Goal: Transaction & Acquisition: Purchase product/service

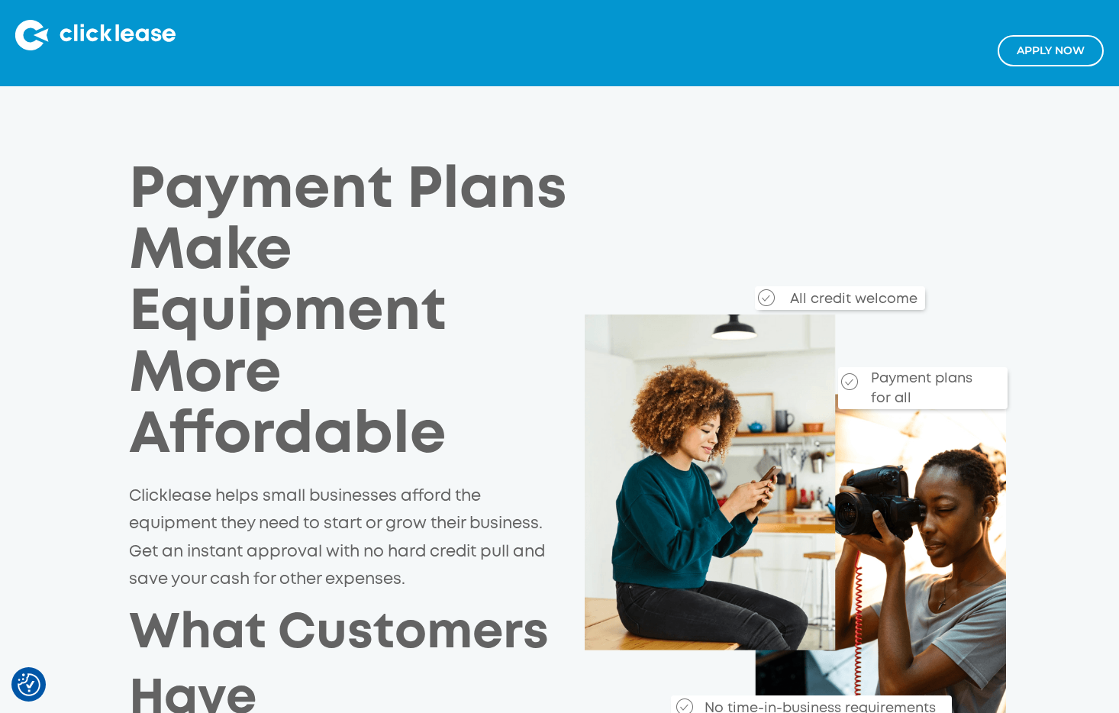
scroll to position [558, 0]
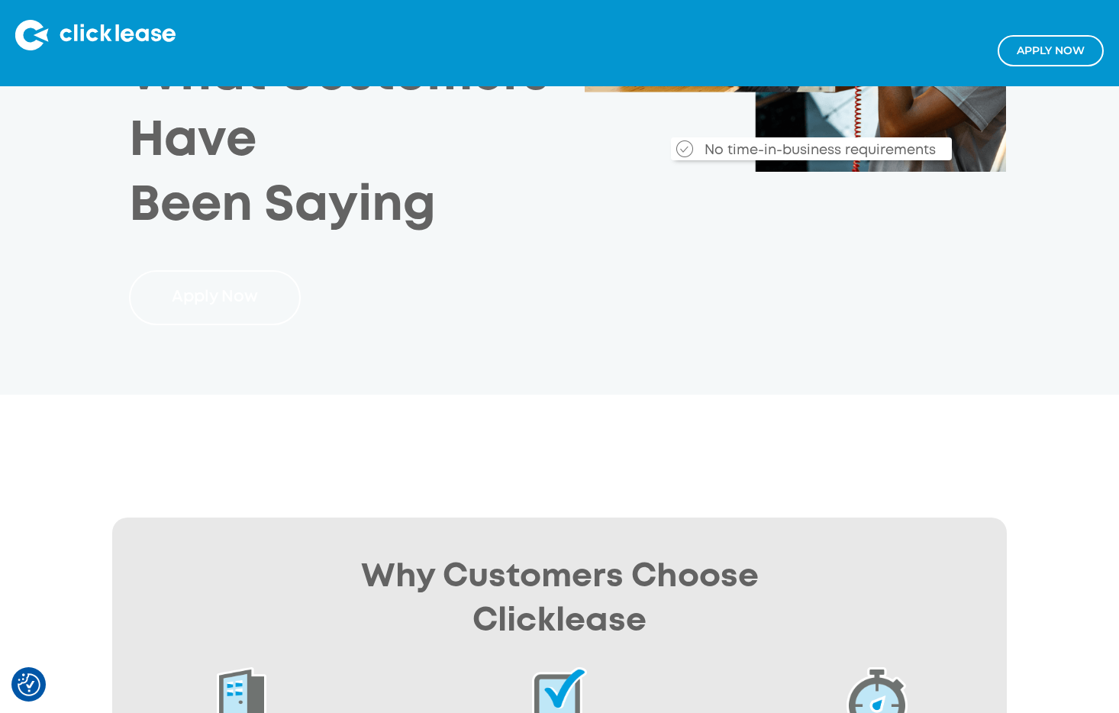
click at [235, 293] on link "Apply Now" at bounding box center [215, 297] width 173 height 55
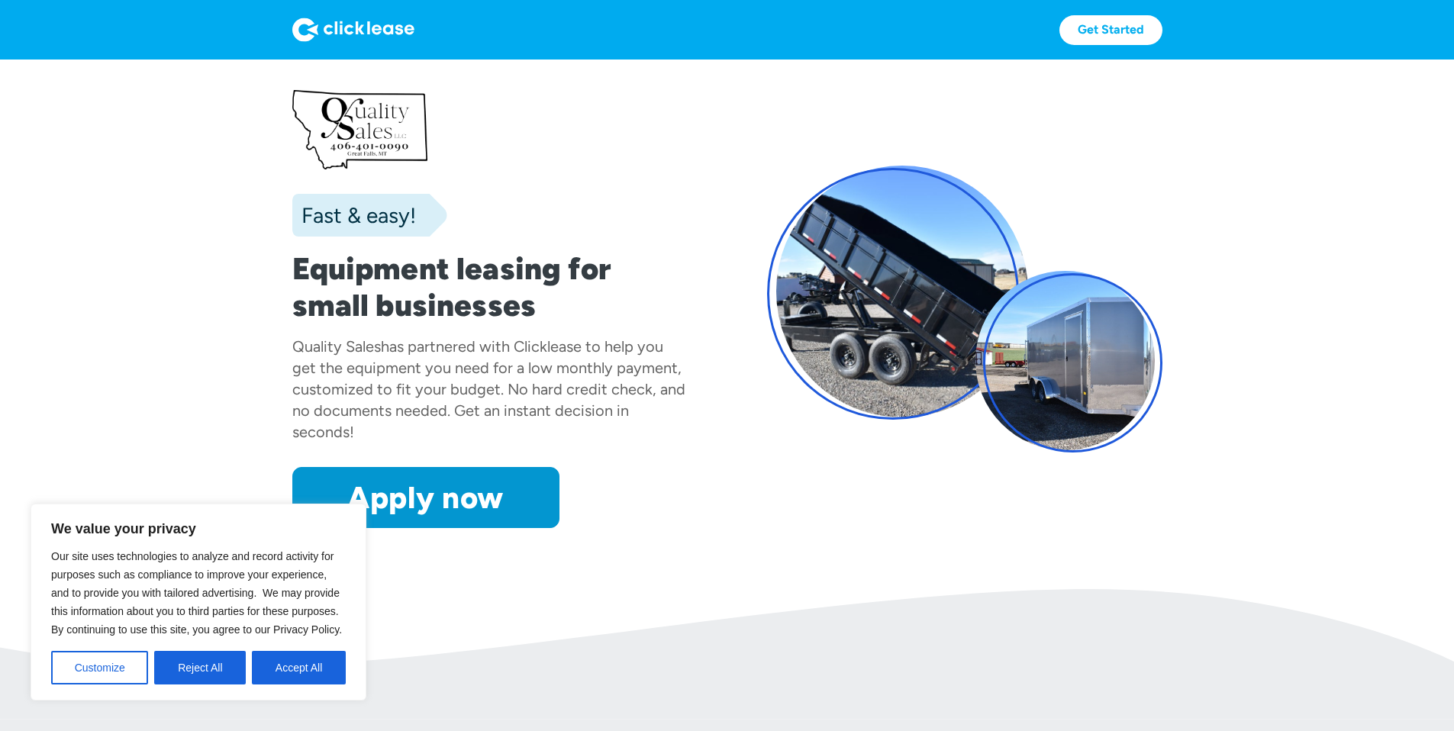
click at [321, 648] on div "Our site uses technologies to analyze and record activity for purposes such as …" at bounding box center [198, 615] width 295 height 137
click at [319, 660] on button "Accept All" at bounding box center [299, 668] width 94 height 34
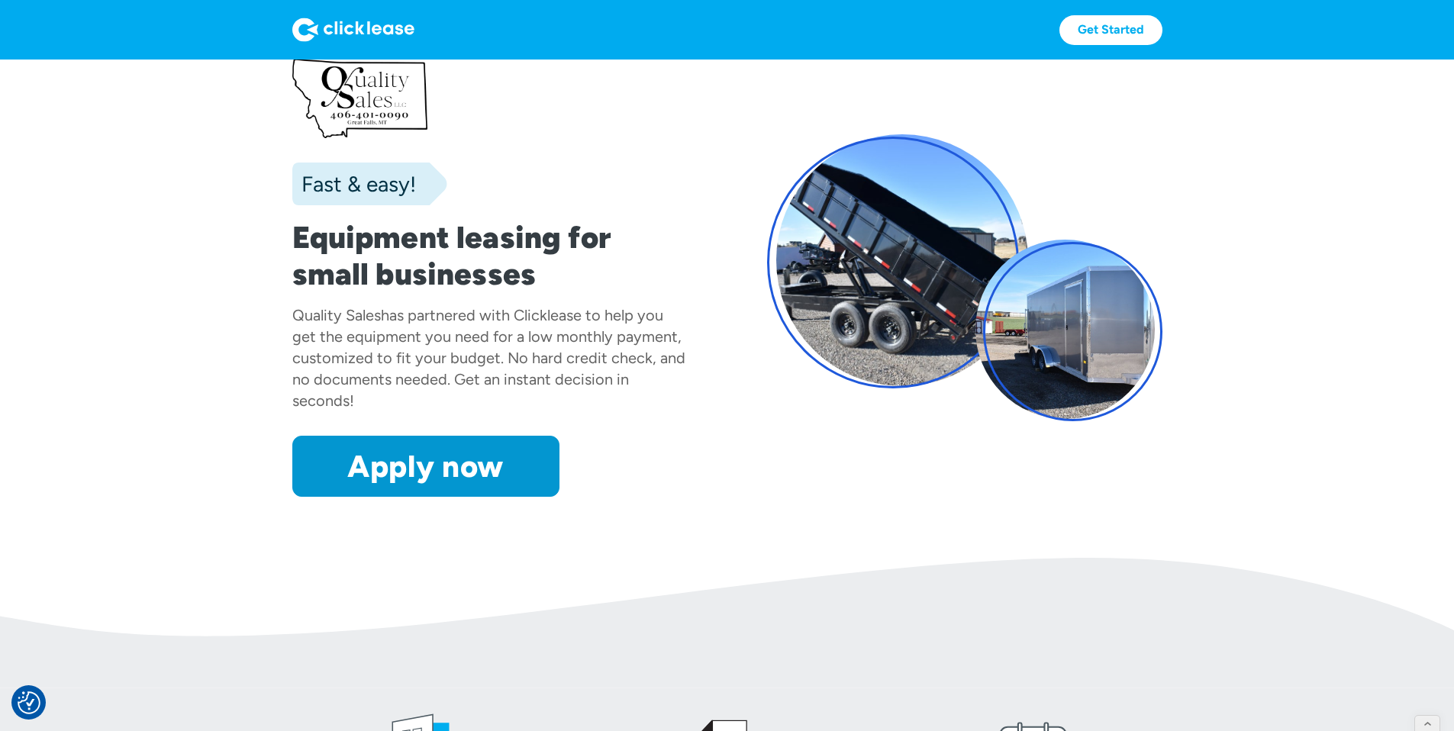
scroll to position [1667, 0]
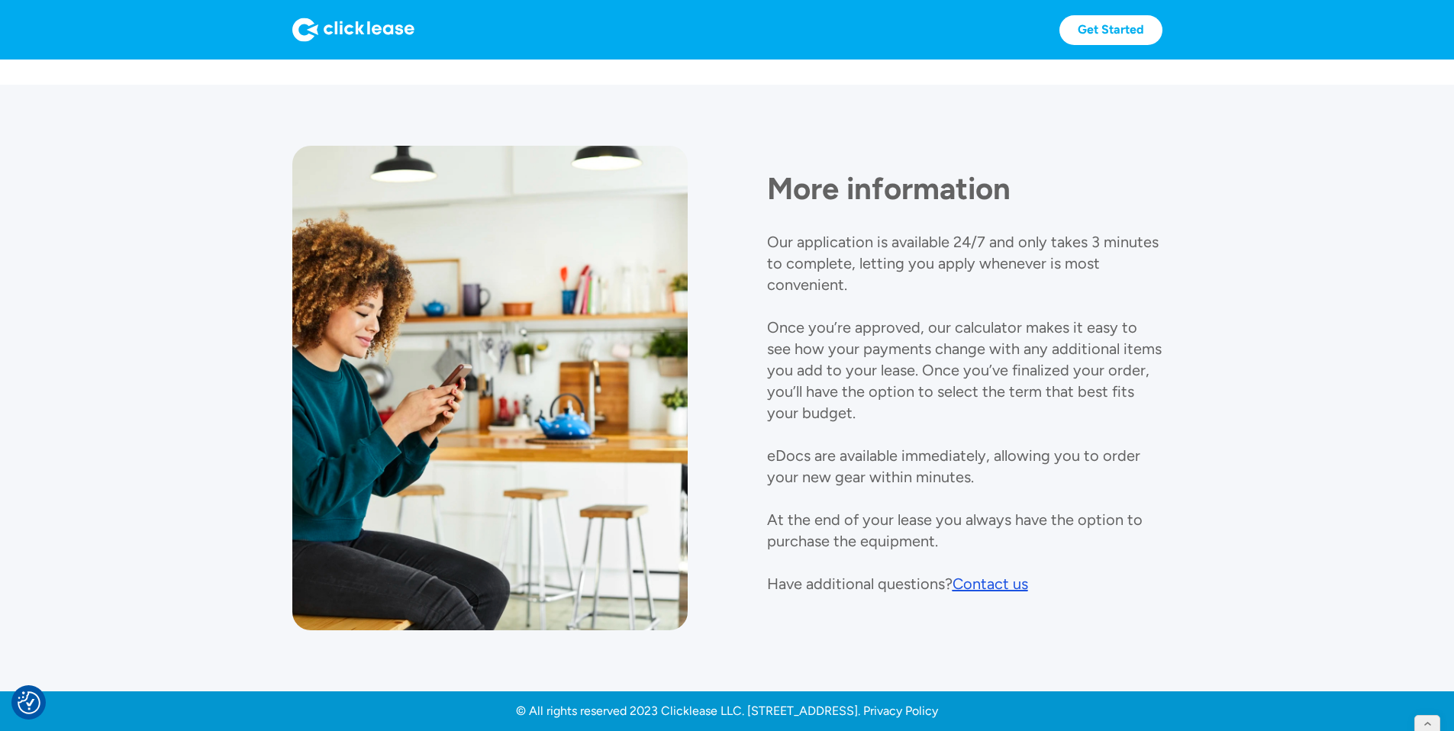
click at [938, 714] on div "© All rights reserved 2023 Clicklease LLC. 1182W W 2400 S, West Valley City, UT…" at bounding box center [727, 711] width 422 height 15
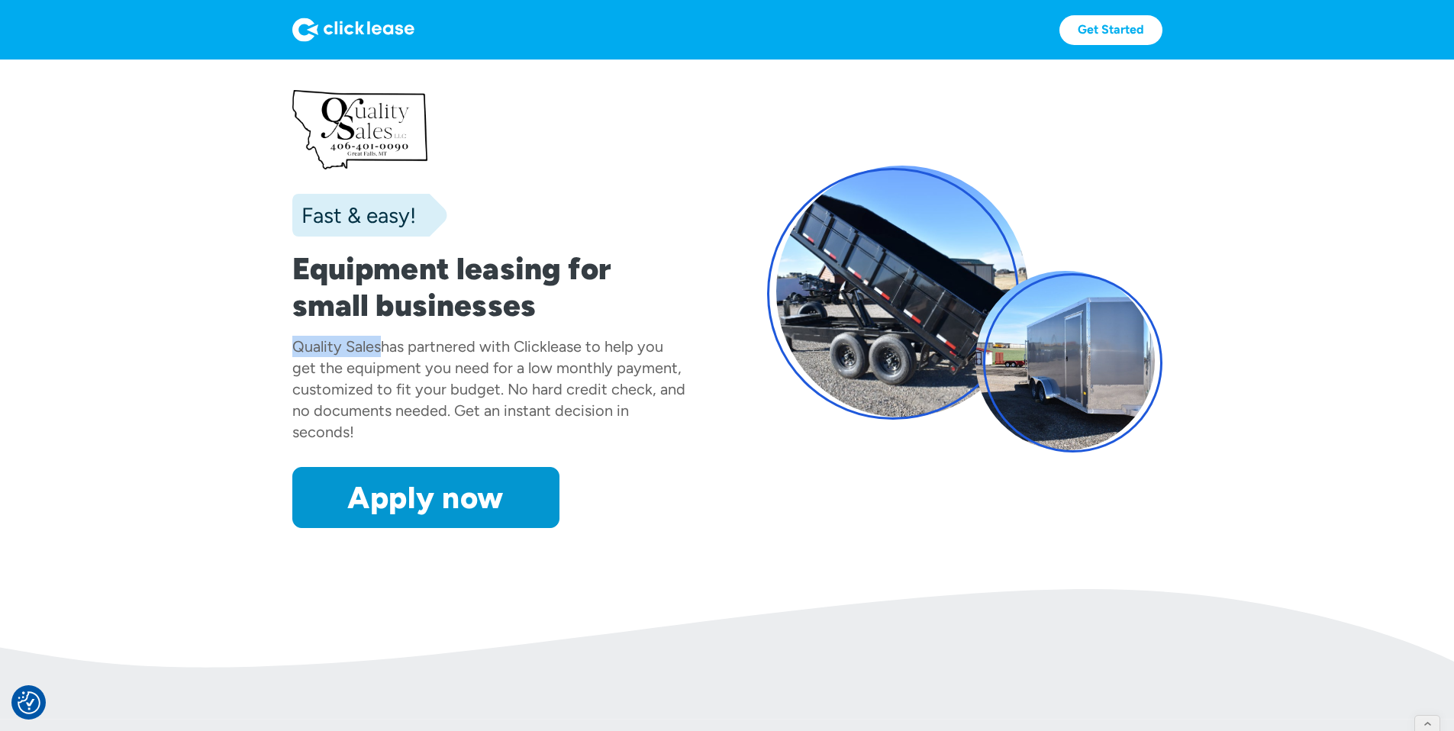
drag, startPoint x: 192, startPoint y: 371, endPoint x: 308, endPoint y: 373, distance: 116.8
click at [308, 373] on div "Quality Sales has partnered with Clicklease to help you get the equipment you n…" at bounding box center [489, 389] width 395 height 107
click at [292, 356] on div "Quality Sales" at bounding box center [336, 346] width 89 height 18
drag, startPoint x: 189, startPoint y: 370, endPoint x: 308, endPoint y: 364, distance: 119.3
click at [308, 356] on div "Quality Sales" at bounding box center [336, 346] width 89 height 18
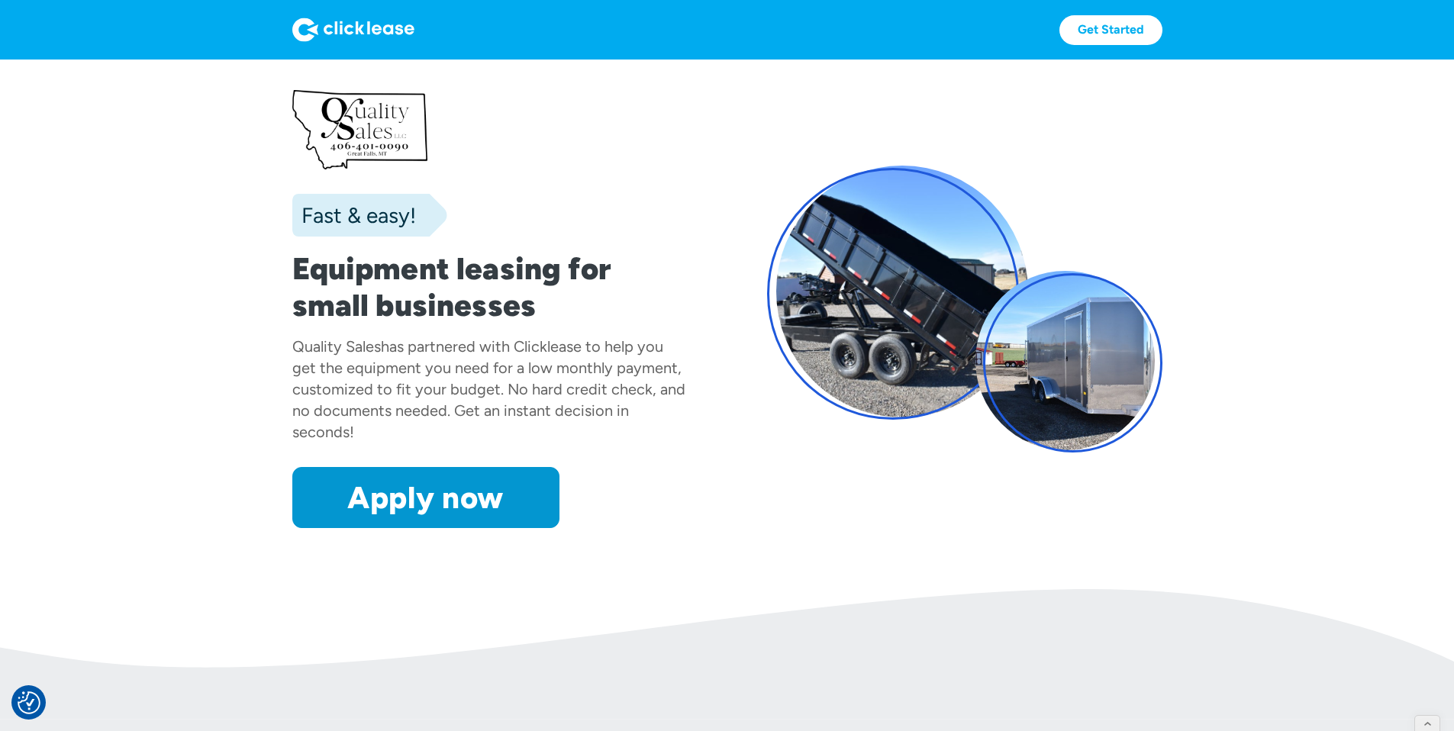
drag, startPoint x: 285, startPoint y: 148, endPoint x: 406, endPoint y: 193, distance: 129.5
click at [406, 193] on div "Fast & easy! Equipment leasing for small businesses Quality Sales has partnered…" at bounding box center [489, 309] width 395 height 438
drag, startPoint x: 954, startPoint y: 359, endPoint x: 1057, endPoint y: 434, distance: 126.7
click at [1057, 434] on div at bounding box center [964, 309] width 395 height 287
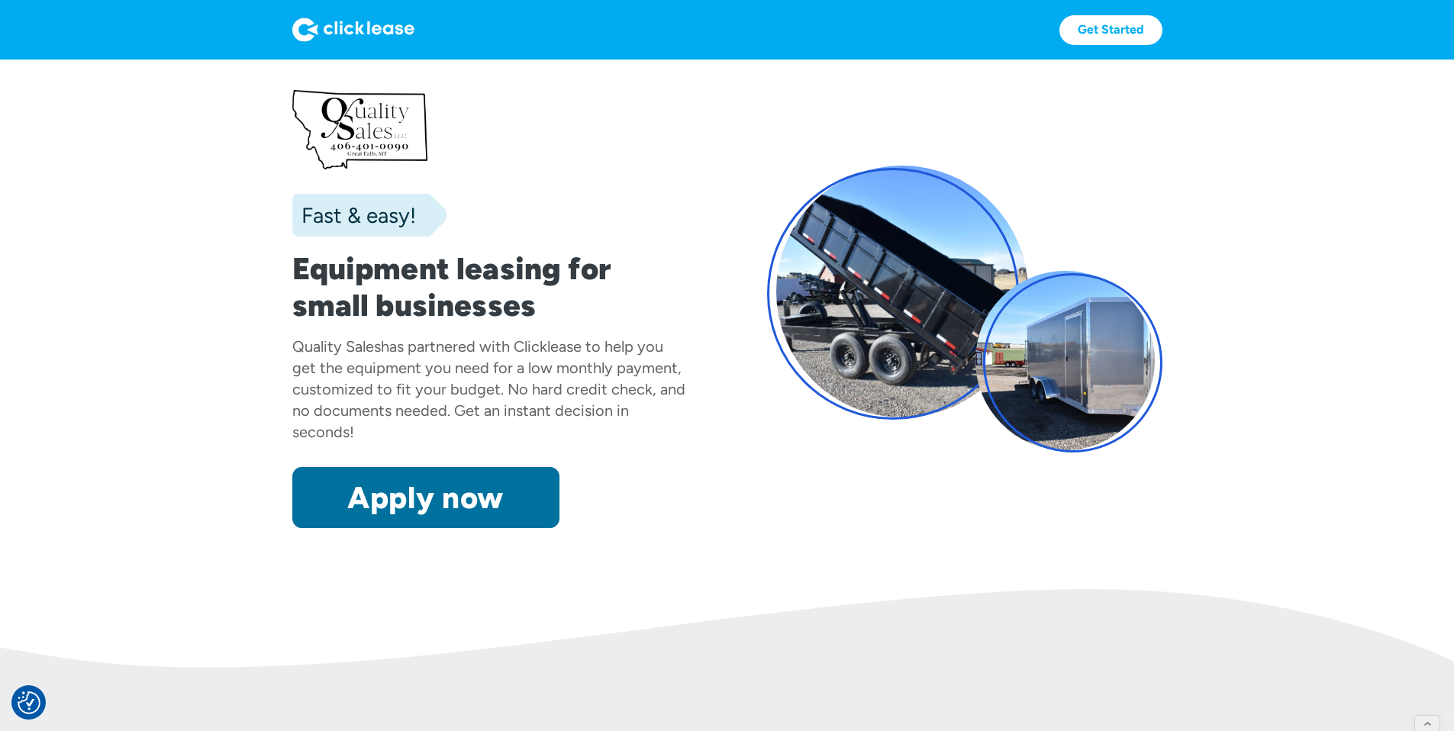
click at [330, 528] on link "Apply now" at bounding box center [425, 497] width 267 height 61
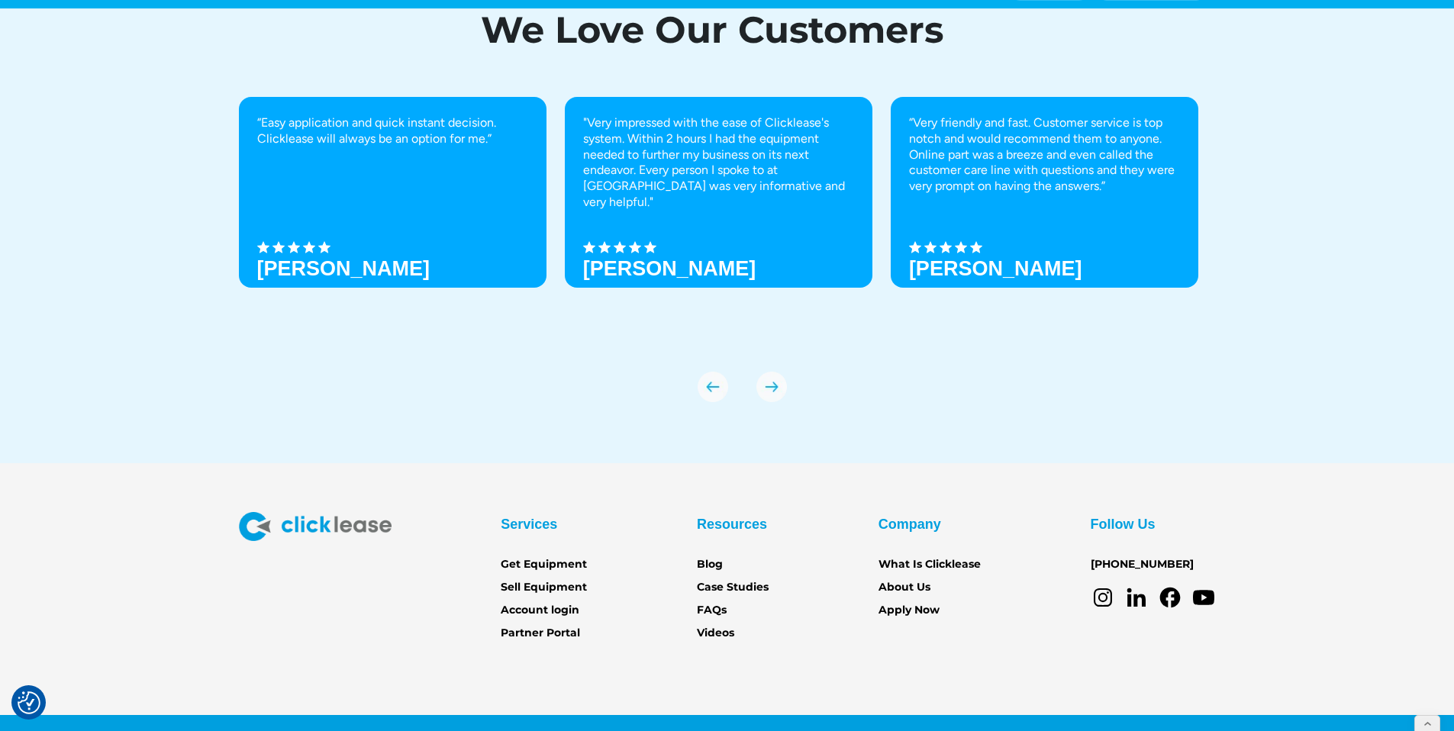
scroll to position [5299, 0]
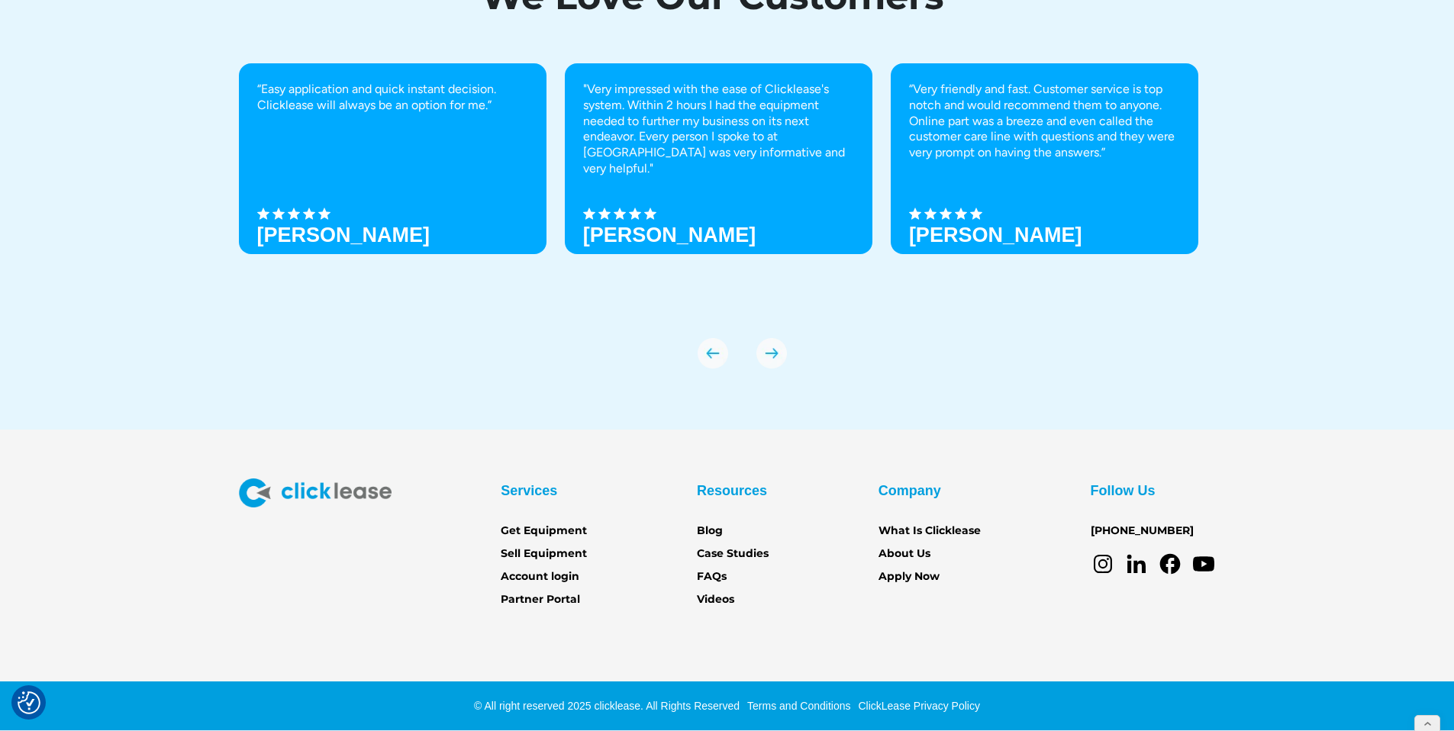
click at [947, 714] on div "© All right reserved 2025 clicklease. All Rights Reserved Terms and Conditions …" at bounding box center [727, 706] width 1454 height 49
click at [942, 708] on link "ClickLease Privacy Policy" at bounding box center [917, 706] width 126 height 12
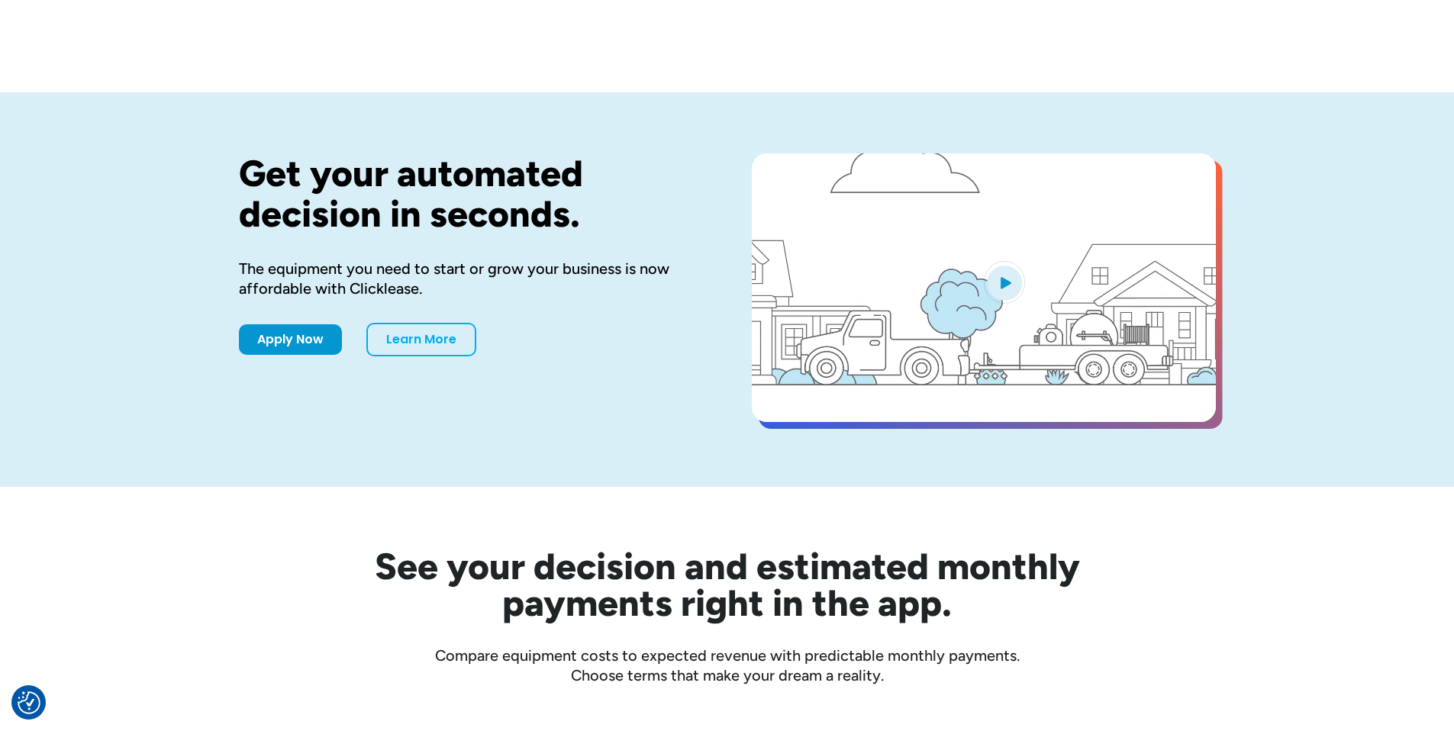
scroll to position [5299, 0]
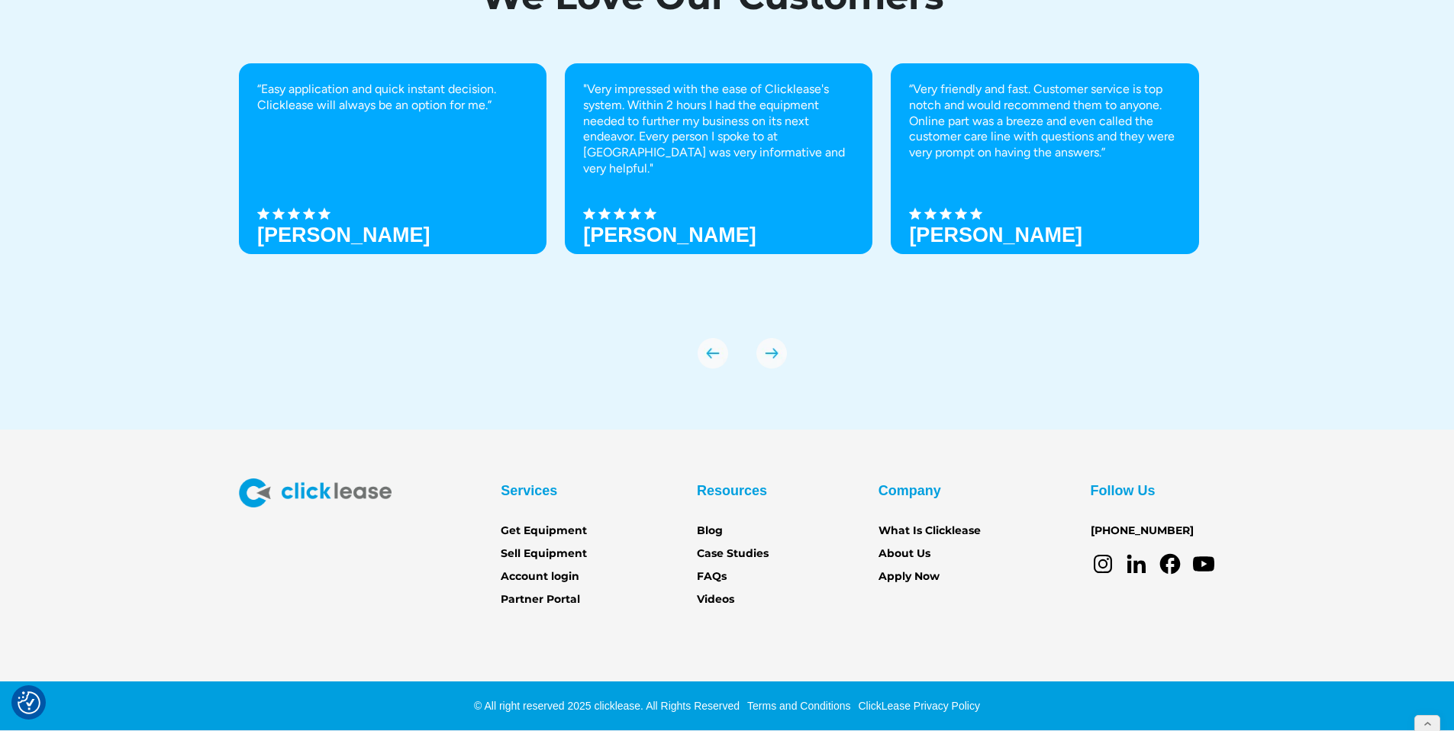
click at [925, 705] on link "ClickLease Privacy Policy" at bounding box center [917, 706] width 126 height 12
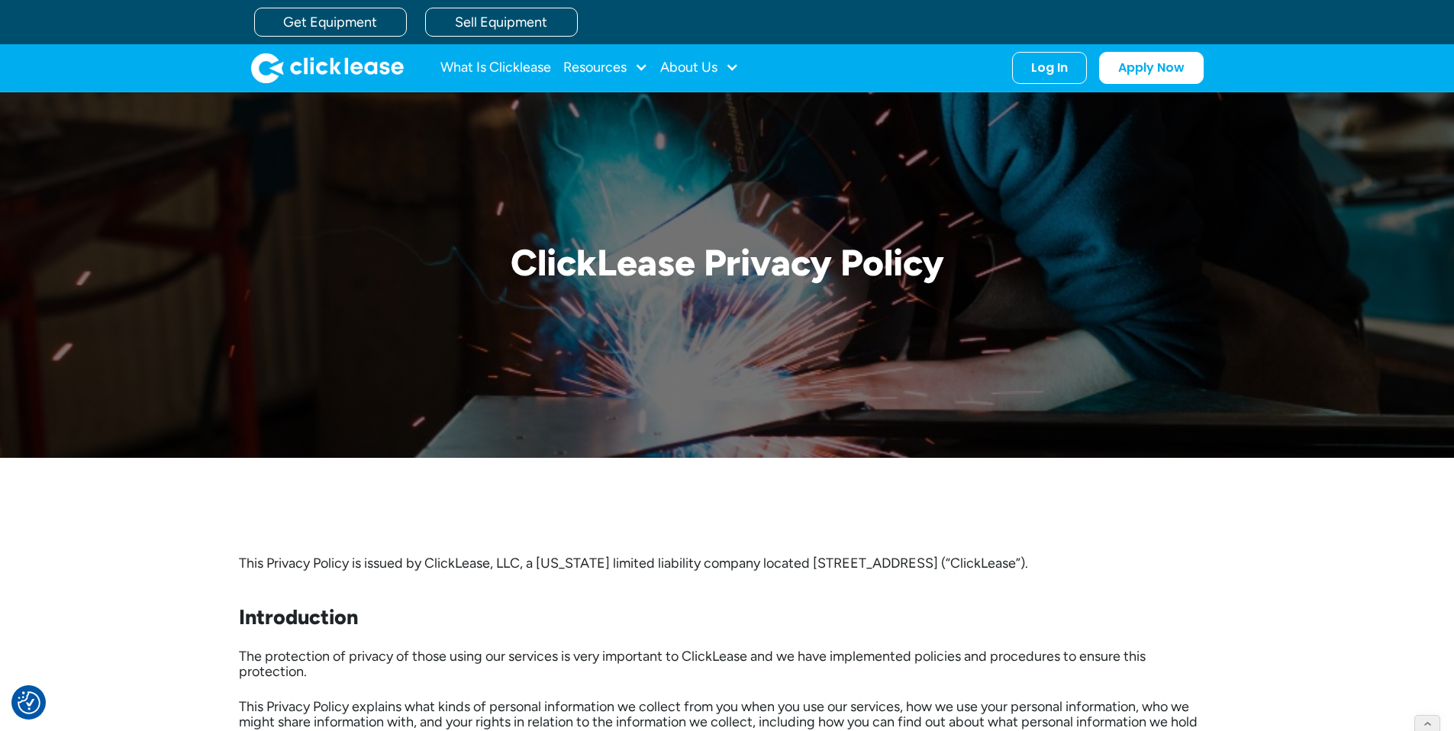
click at [313, 61] on img "home" at bounding box center [327, 68] width 153 height 31
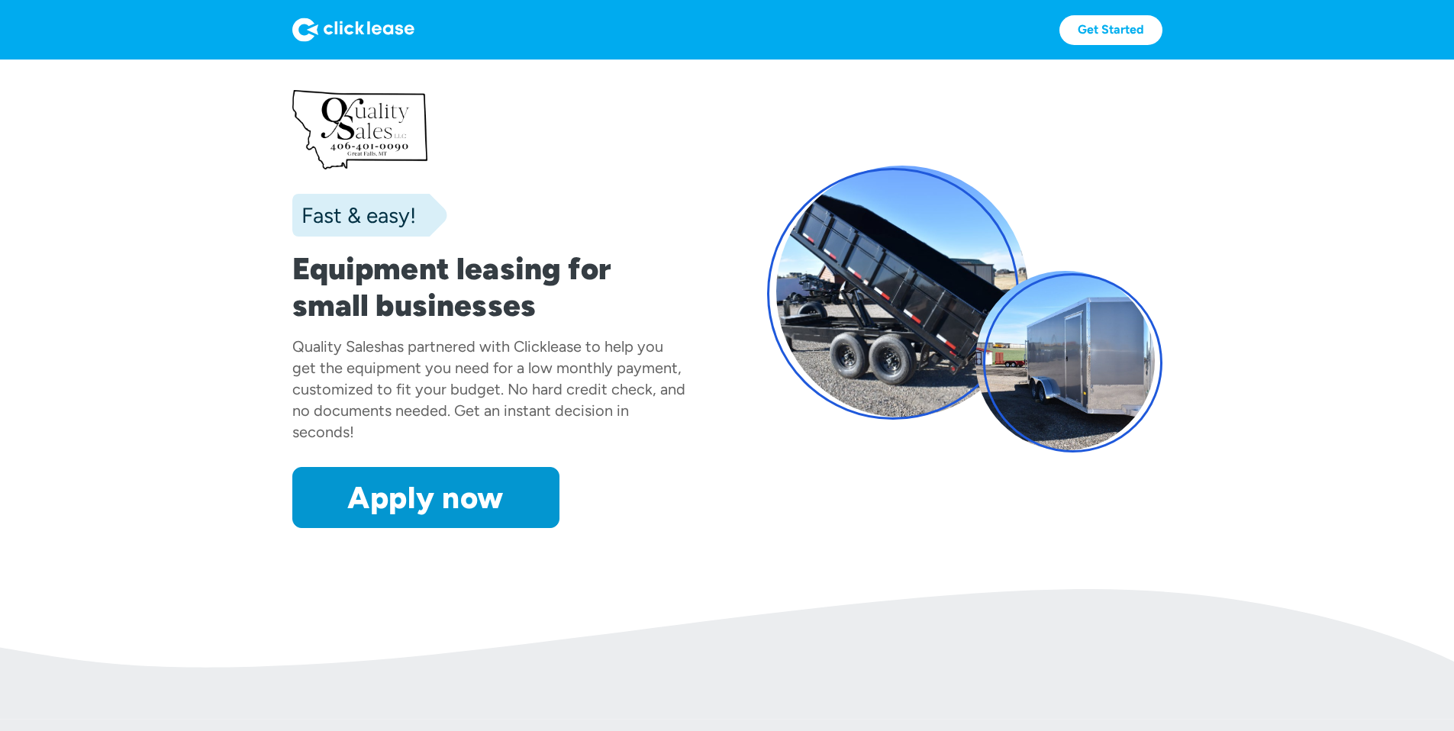
scroll to position [1667, 0]
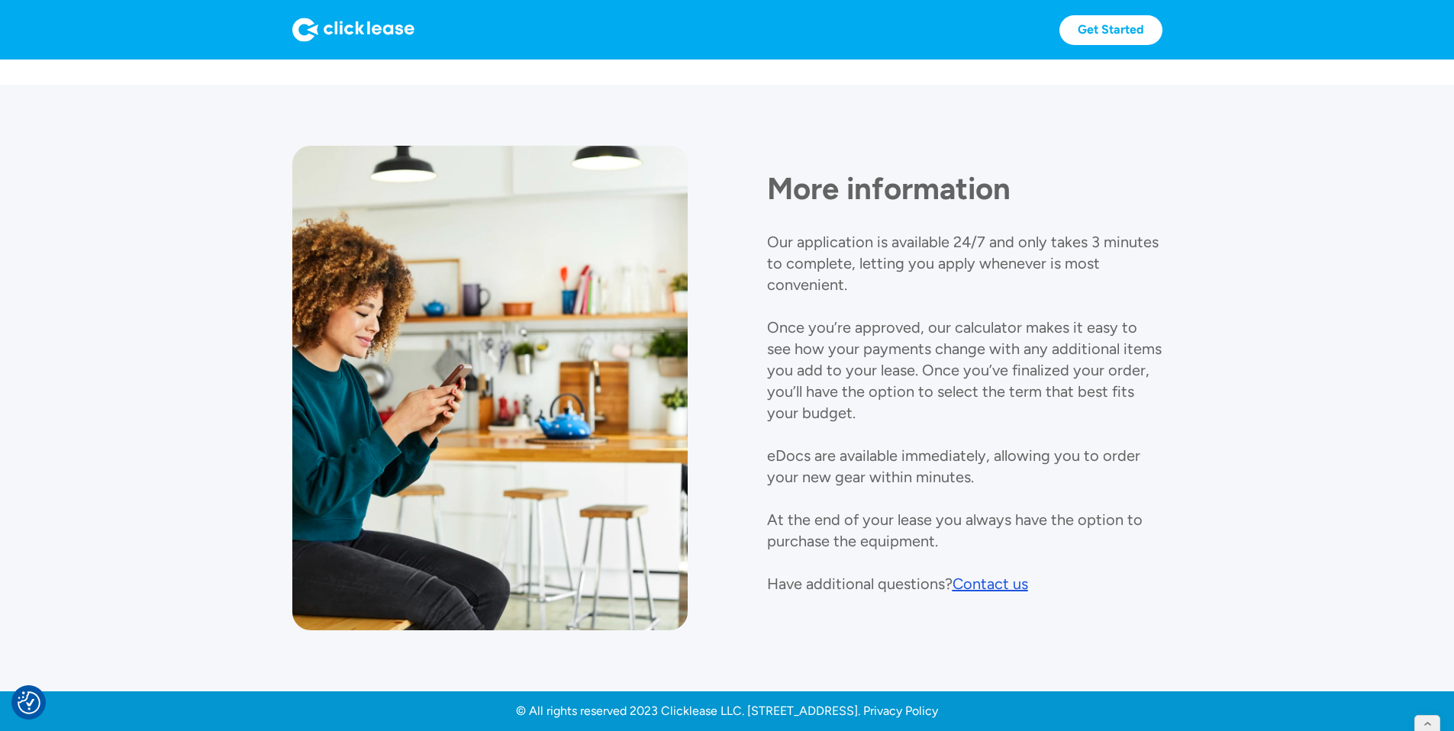
click at [938, 708] on div "© All rights reserved 2023 Clicklease LLC. [STREET_ADDRESS]. Privacy Policy" at bounding box center [727, 711] width 422 height 15
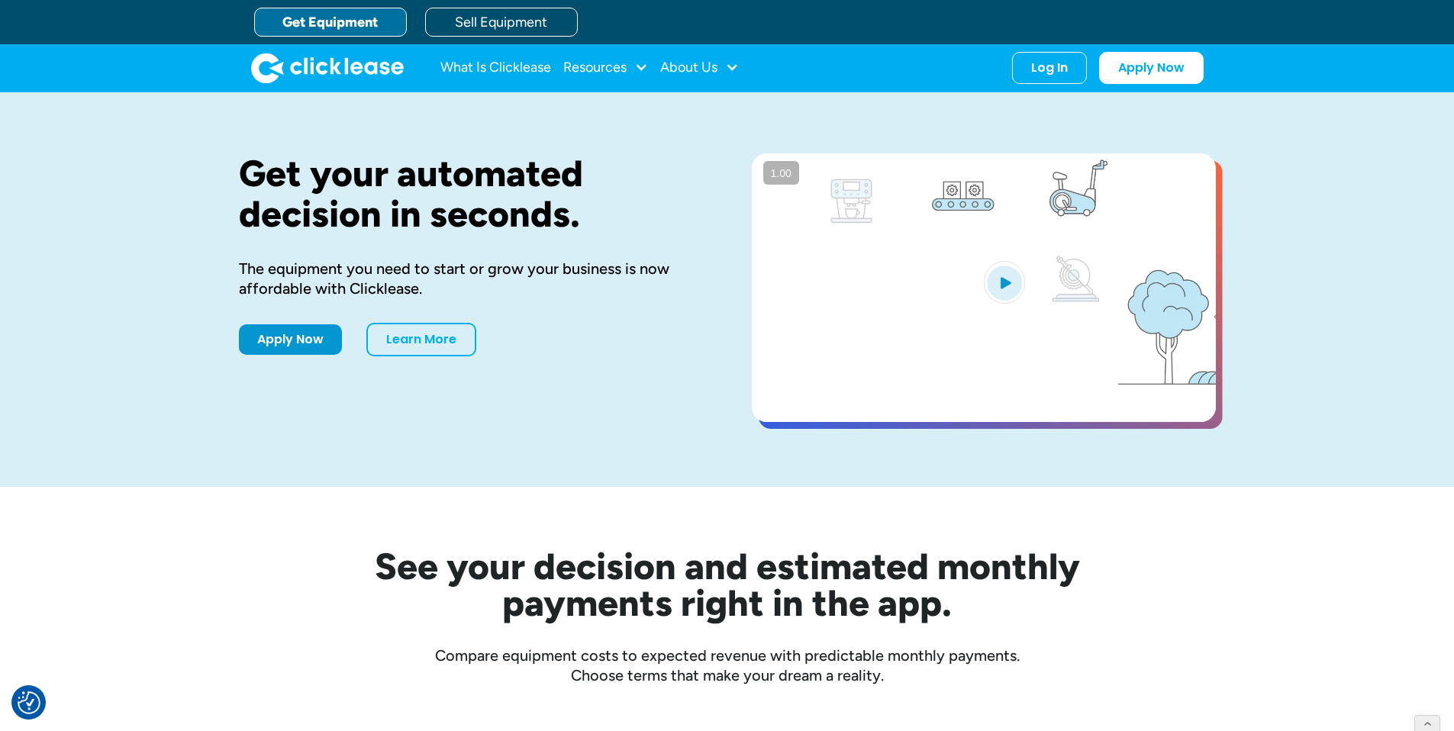
click at [757, 16] on div "Get Equipment Sell Equipment" at bounding box center [742, 22] width 977 height 44
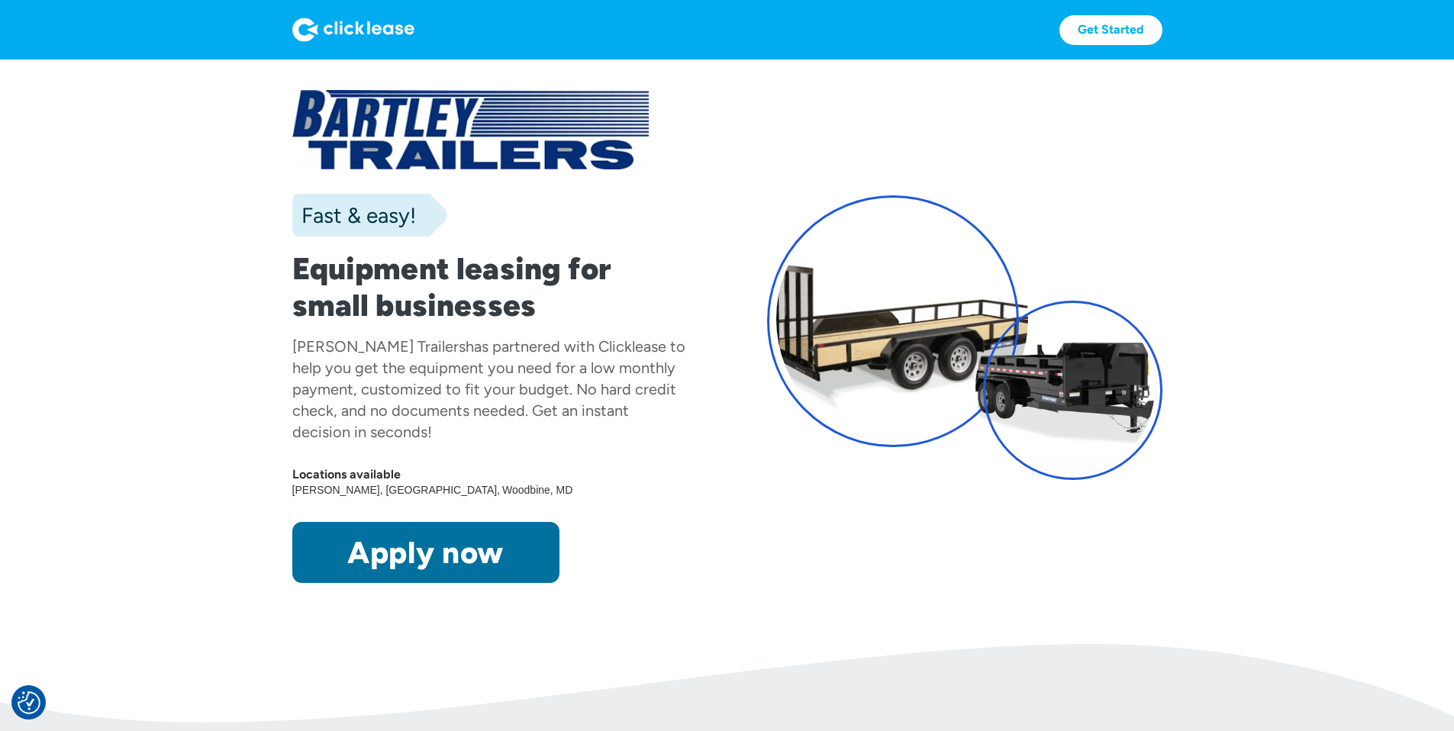
click at [328, 583] on link "Apply now" at bounding box center [425, 552] width 267 height 61
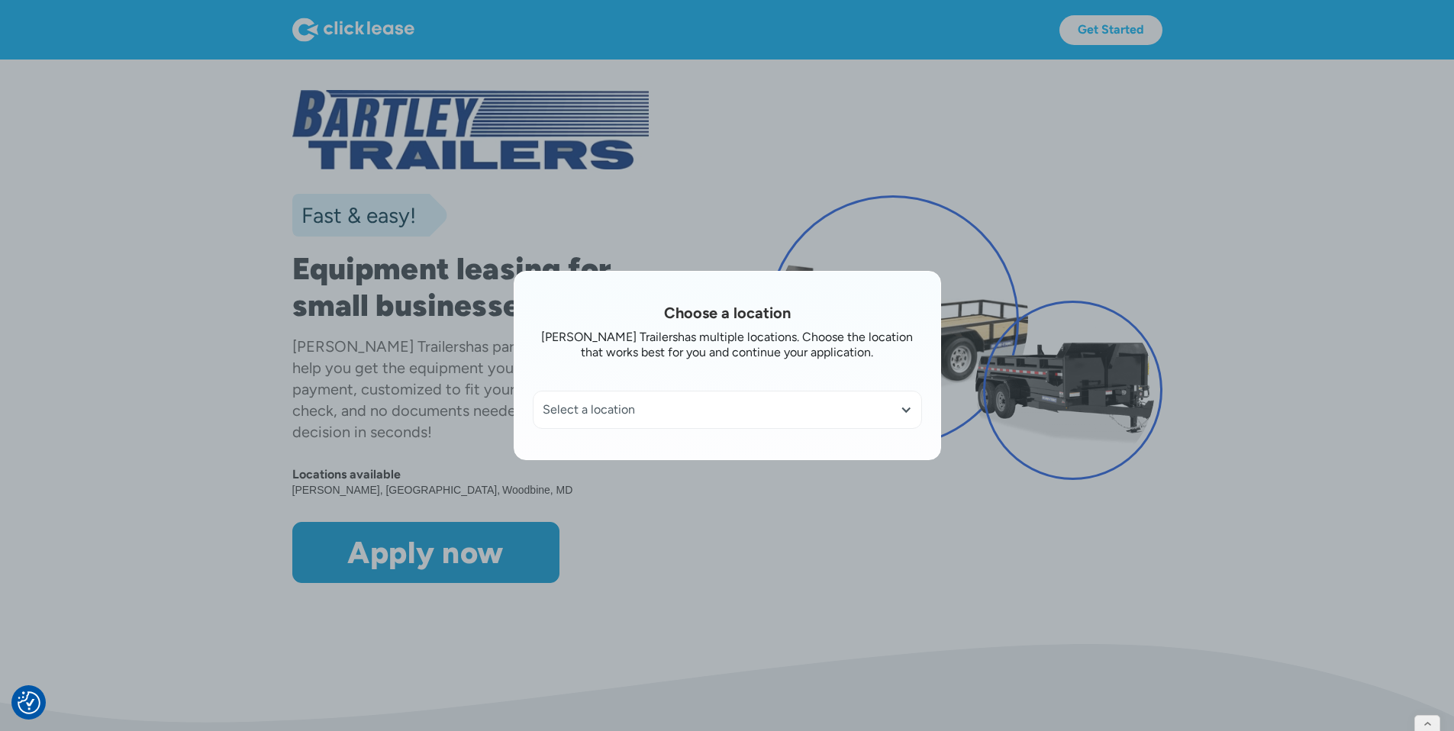
click at [699, 567] on div at bounding box center [727, 365] width 1454 height 731
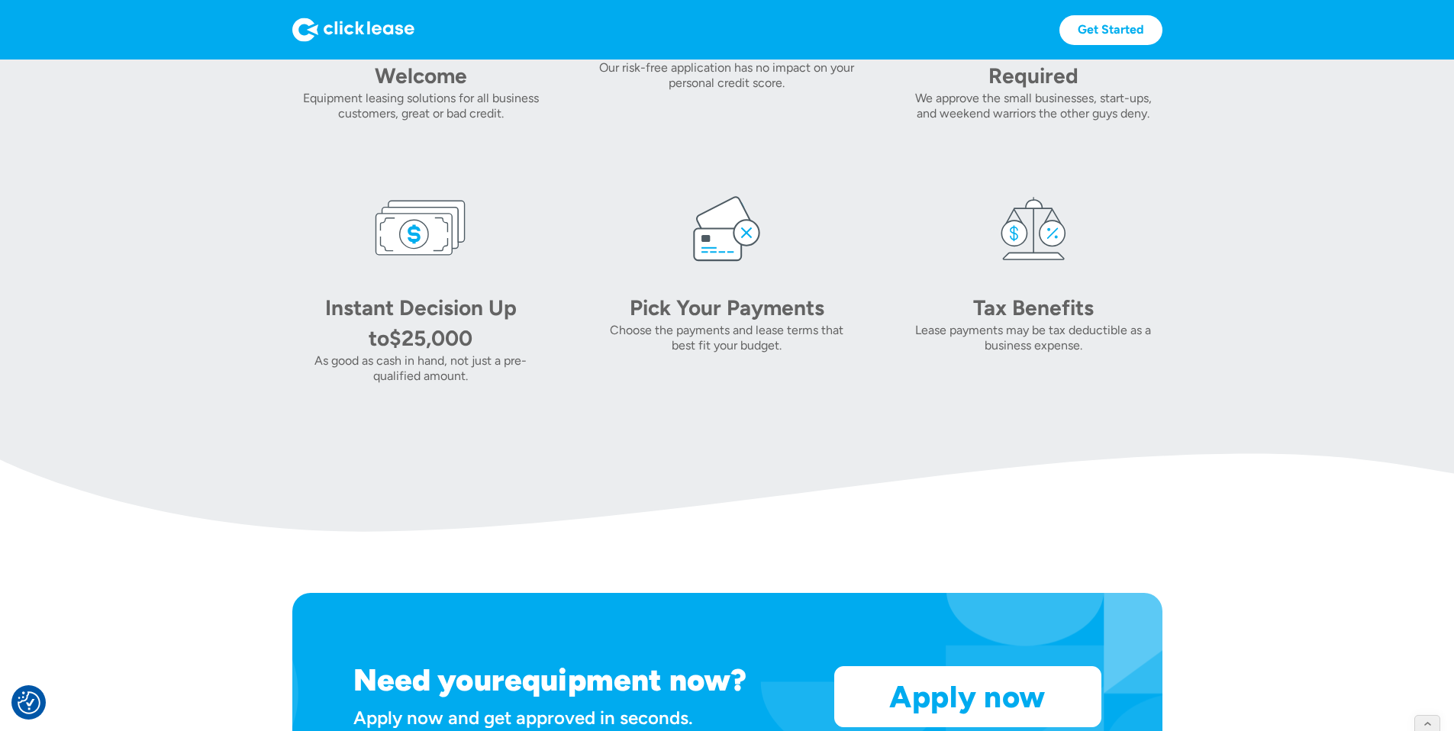
scroll to position [1286, 0]
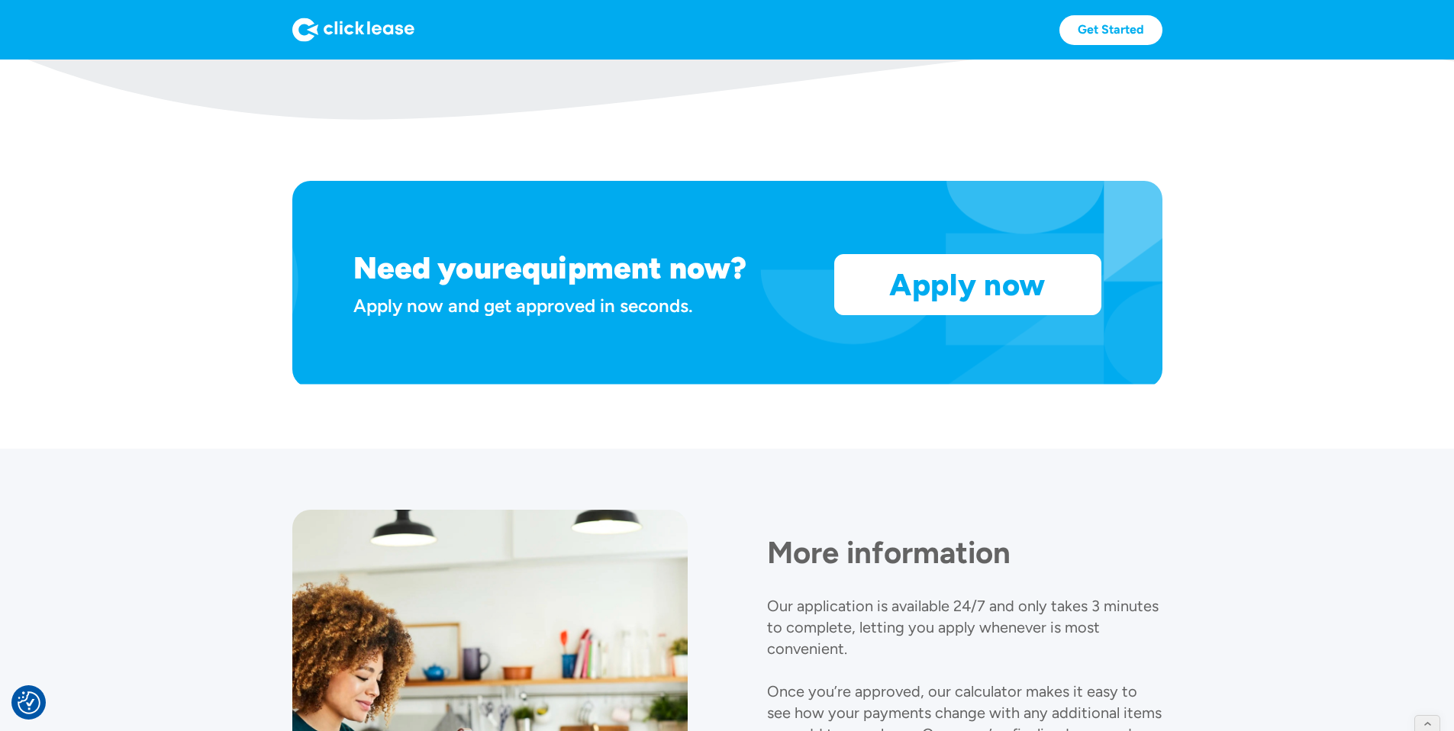
click at [1083, 388] on div "Need your equipment now? Apply now and get approved in seconds. Apply now Apply…" at bounding box center [727, 284] width 870 height 207
click at [1080, 315] on link "Apply now" at bounding box center [968, 285] width 266 height 60
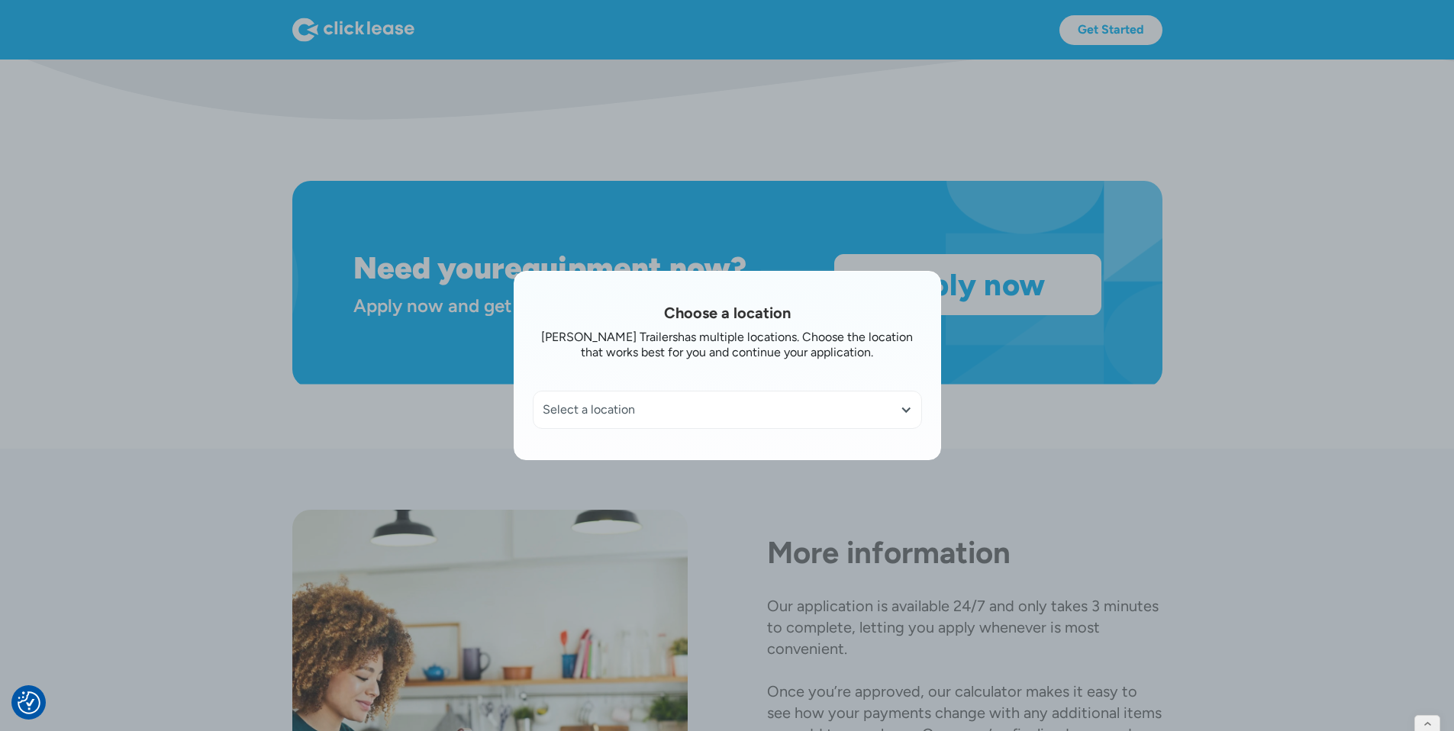
click at [790, 424] on div "Select a location" at bounding box center [728, 410] width 388 height 37
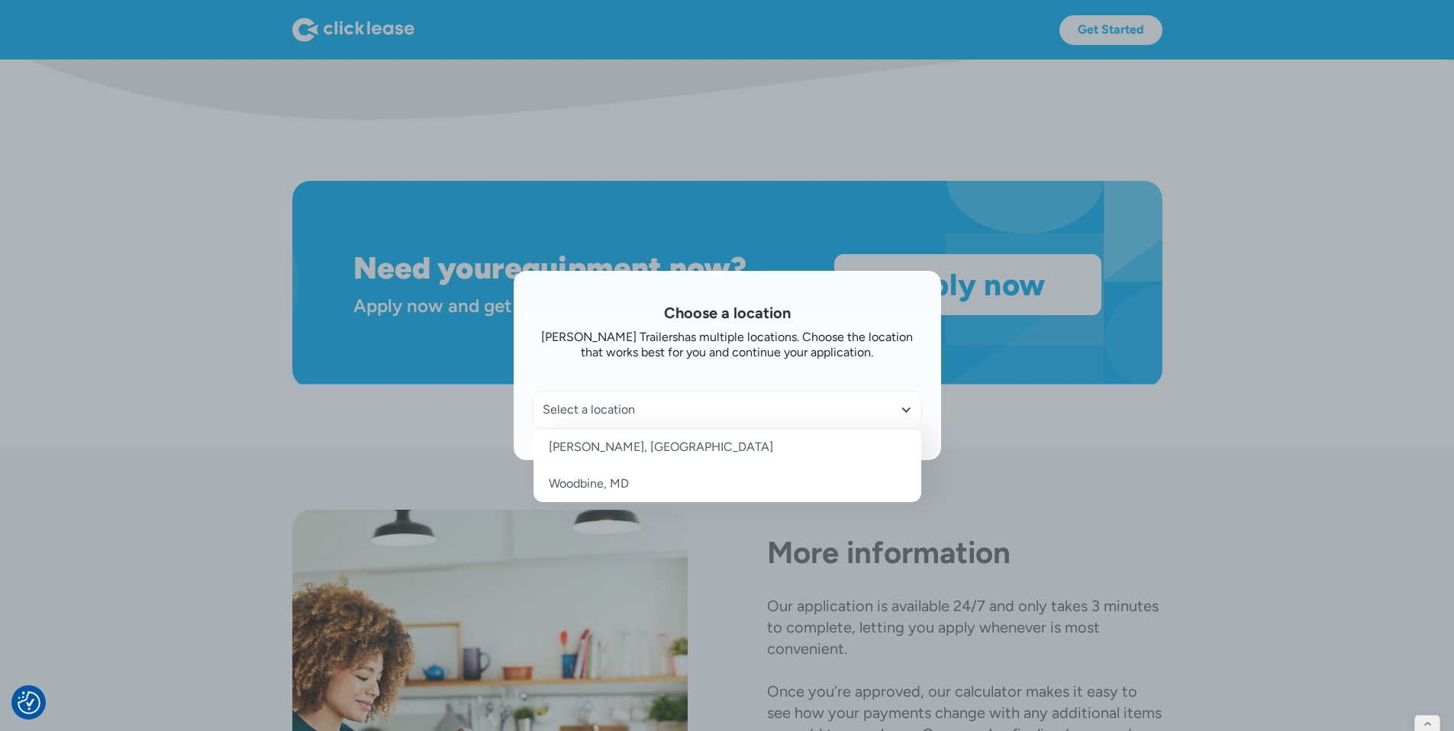
click at [858, 359] on div "Bartley Trailers has multiple locations. Choose the location that works best fo…" at bounding box center [727, 345] width 389 height 31
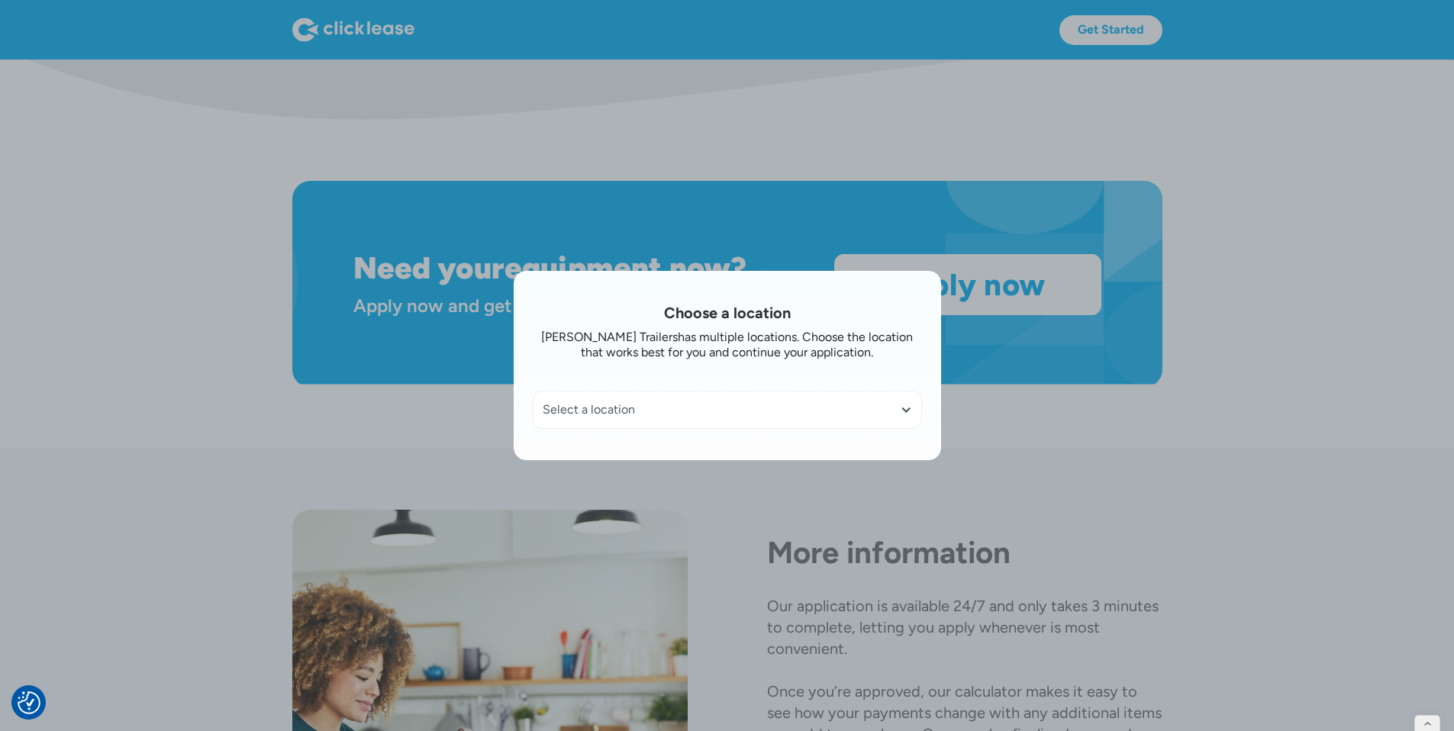
click at [1062, 395] on div at bounding box center [727, 365] width 1454 height 731
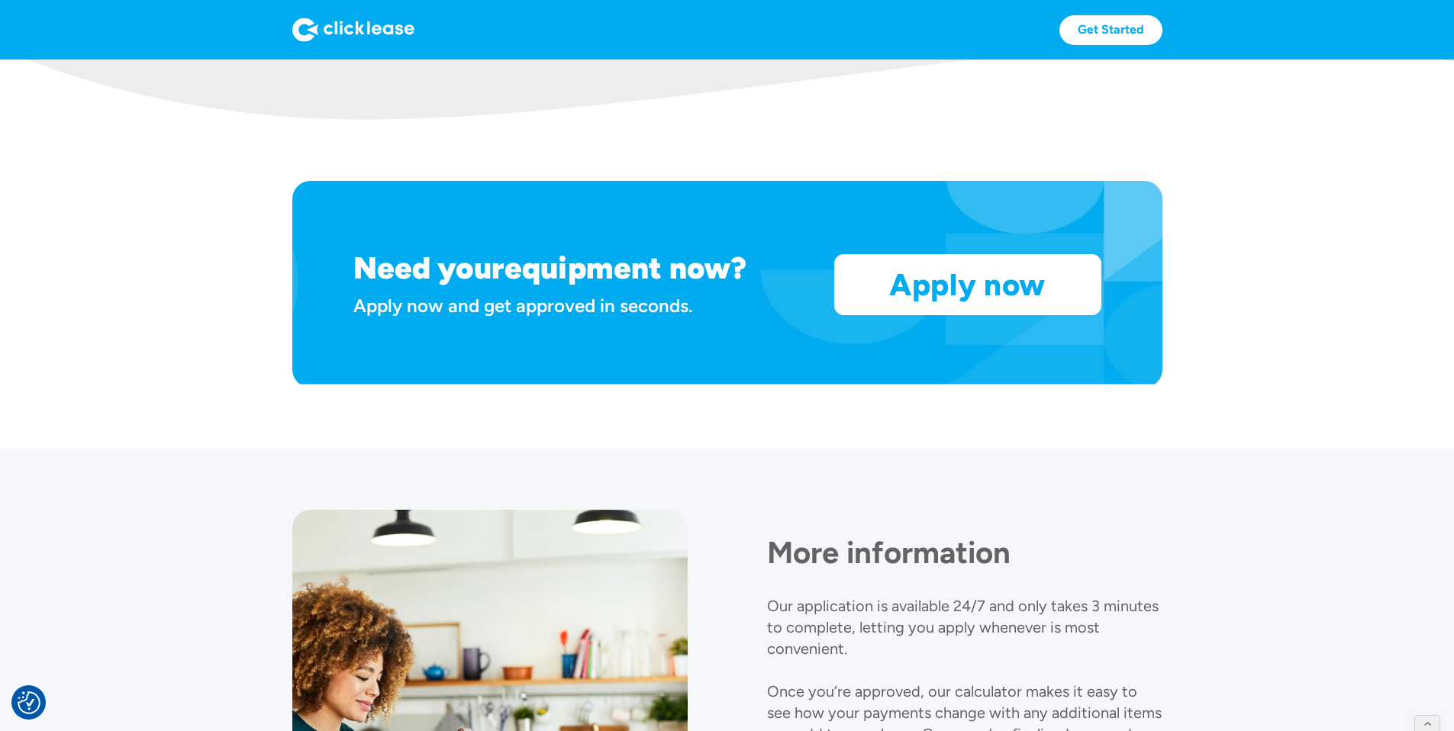
scroll to position [0, 0]
